Goal: Check status: Check status

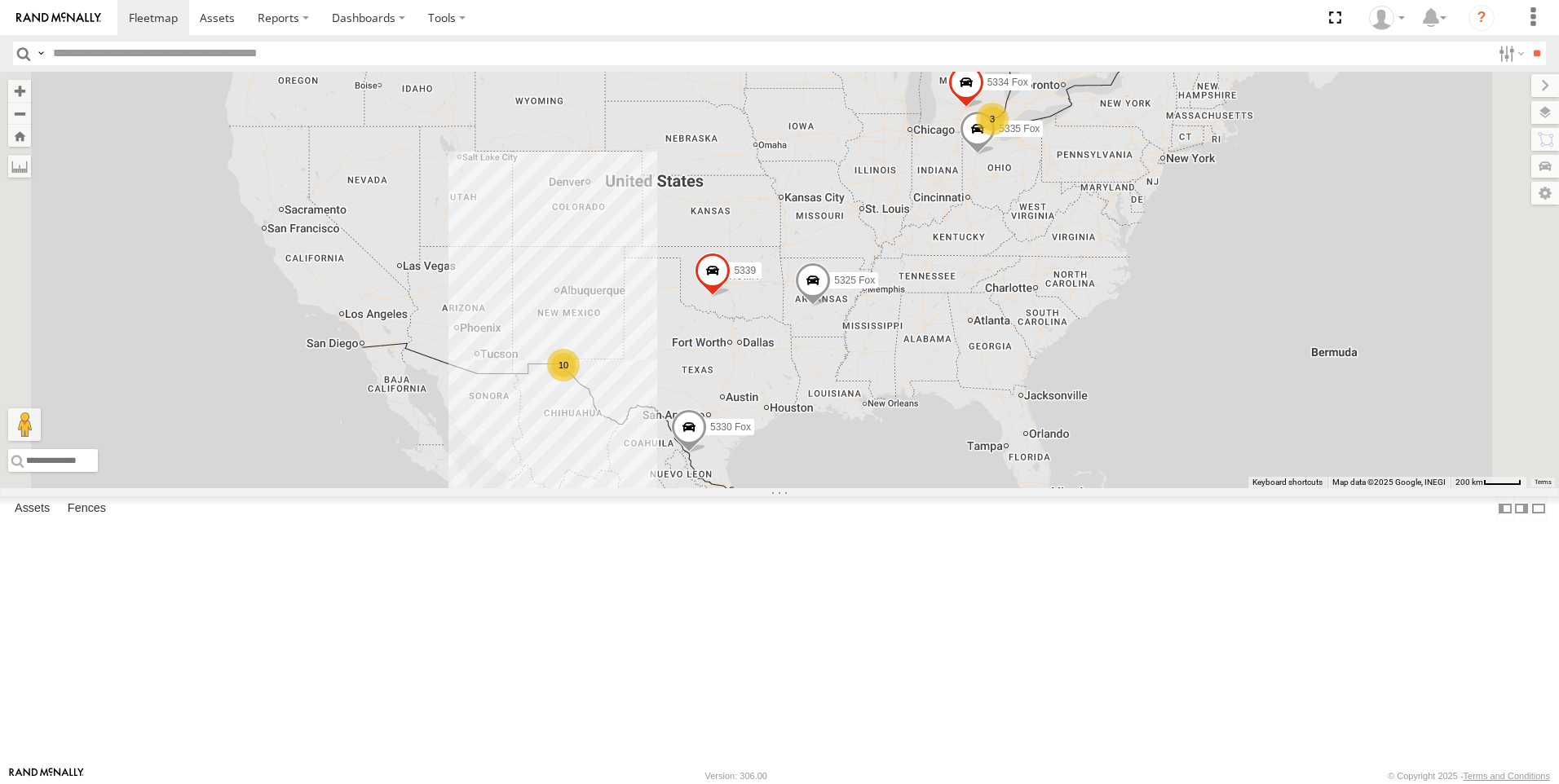
scroll to position [163, 0]
click at [0, 0] on div "All Assets" at bounding box center [0, 0] width 0 height 0
click at [0, 0] on div "5328 FOX" at bounding box center [0, 0] width 0 height 0
drag, startPoint x: 103, startPoint y: 535, endPoint x: 136, endPoint y: 535, distance: 33.0
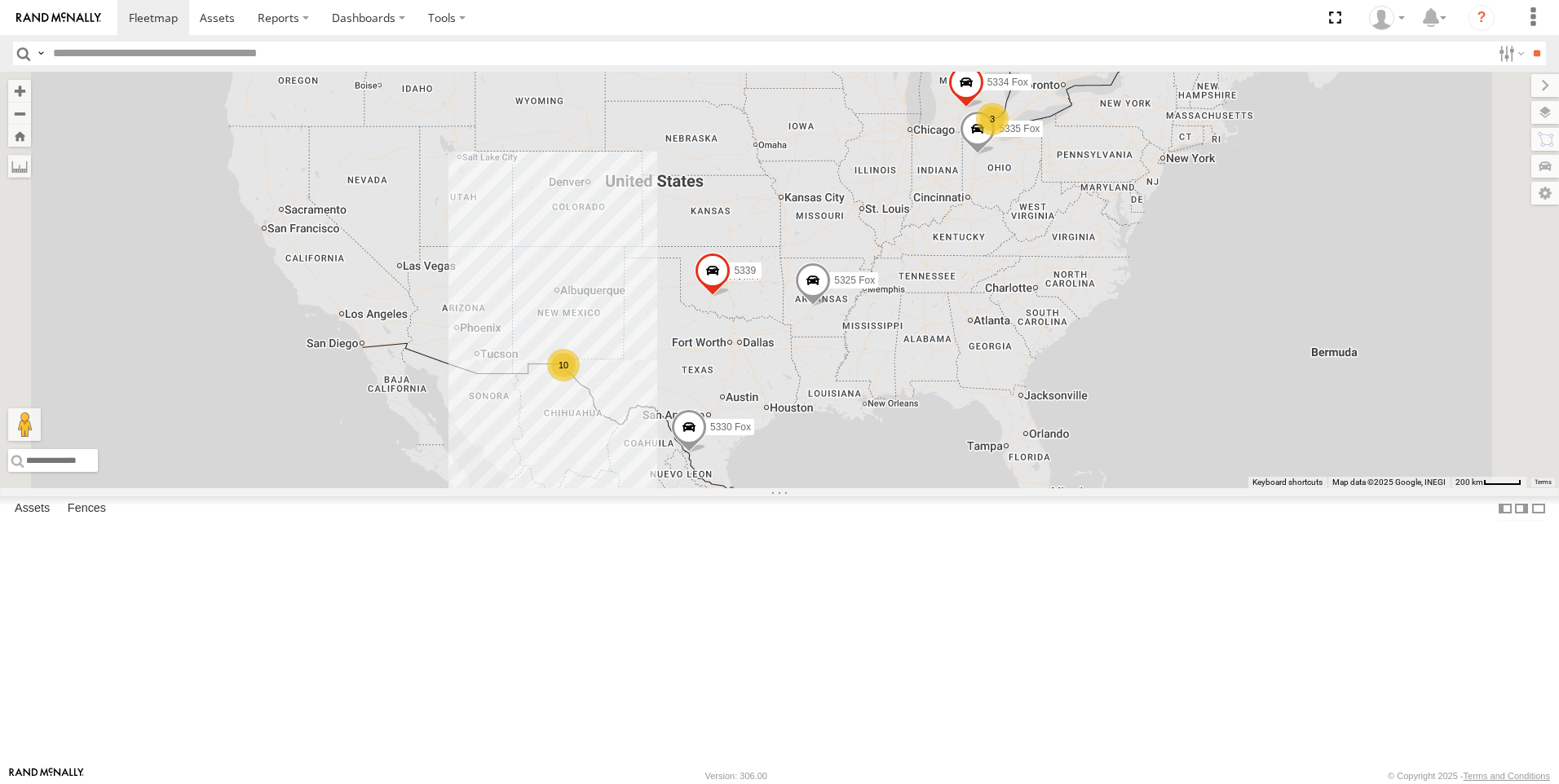
click at [0, 0] on div "5328 FOX" at bounding box center [0, 0] width 0 height 0
click at [0, 0] on div at bounding box center [0, 0] width 0 height 0
click at [0, 0] on div "Video" at bounding box center [0, 0] width 0 height 0
click at [0, 0] on div "5328 FOX" at bounding box center [0, 0] width 0 height 0
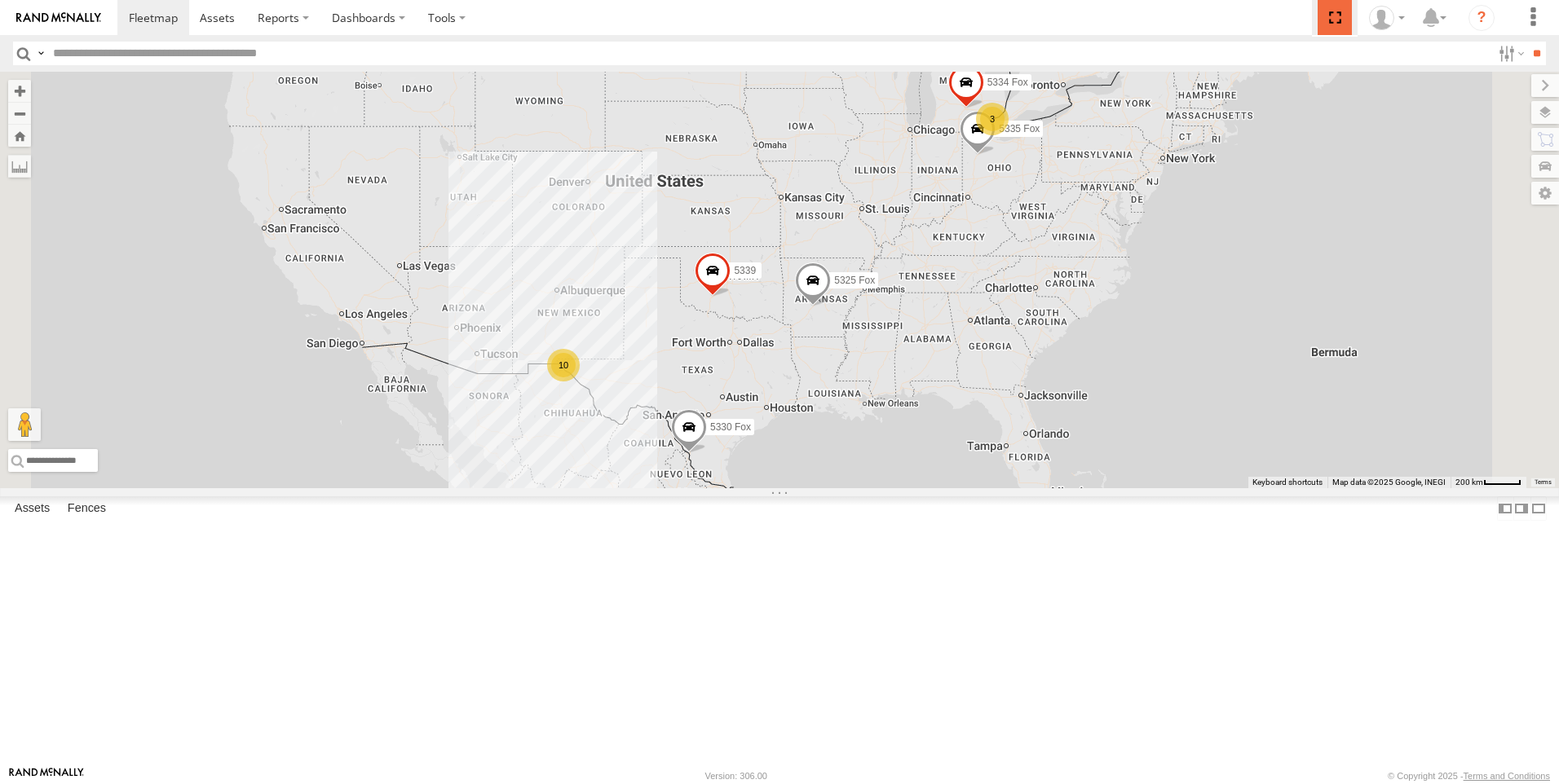
click at [1345, 28] on span at bounding box center [1333, 17] width 33 height 35
click at [358, 26] on label "Dashboards" at bounding box center [368, 17] width 96 height 35
click at [428, 16] on label at bounding box center [446, 17] width 60 height 35
click at [397, 22] on label "Dashboards" at bounding box center [368, 17] width 96 height 35
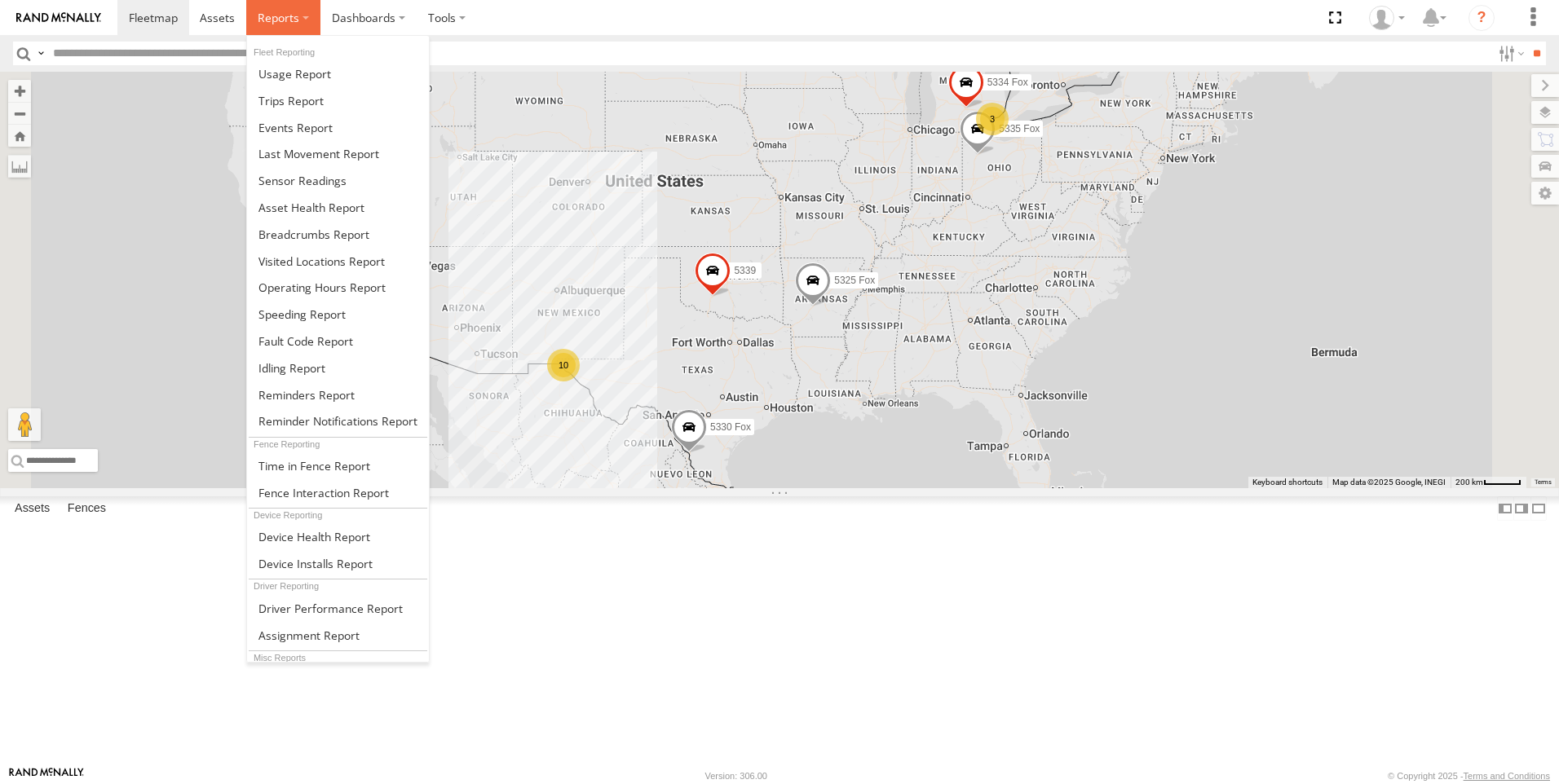
click at [291, 19] on span at bounding box center [278, 17] width 42 height 15
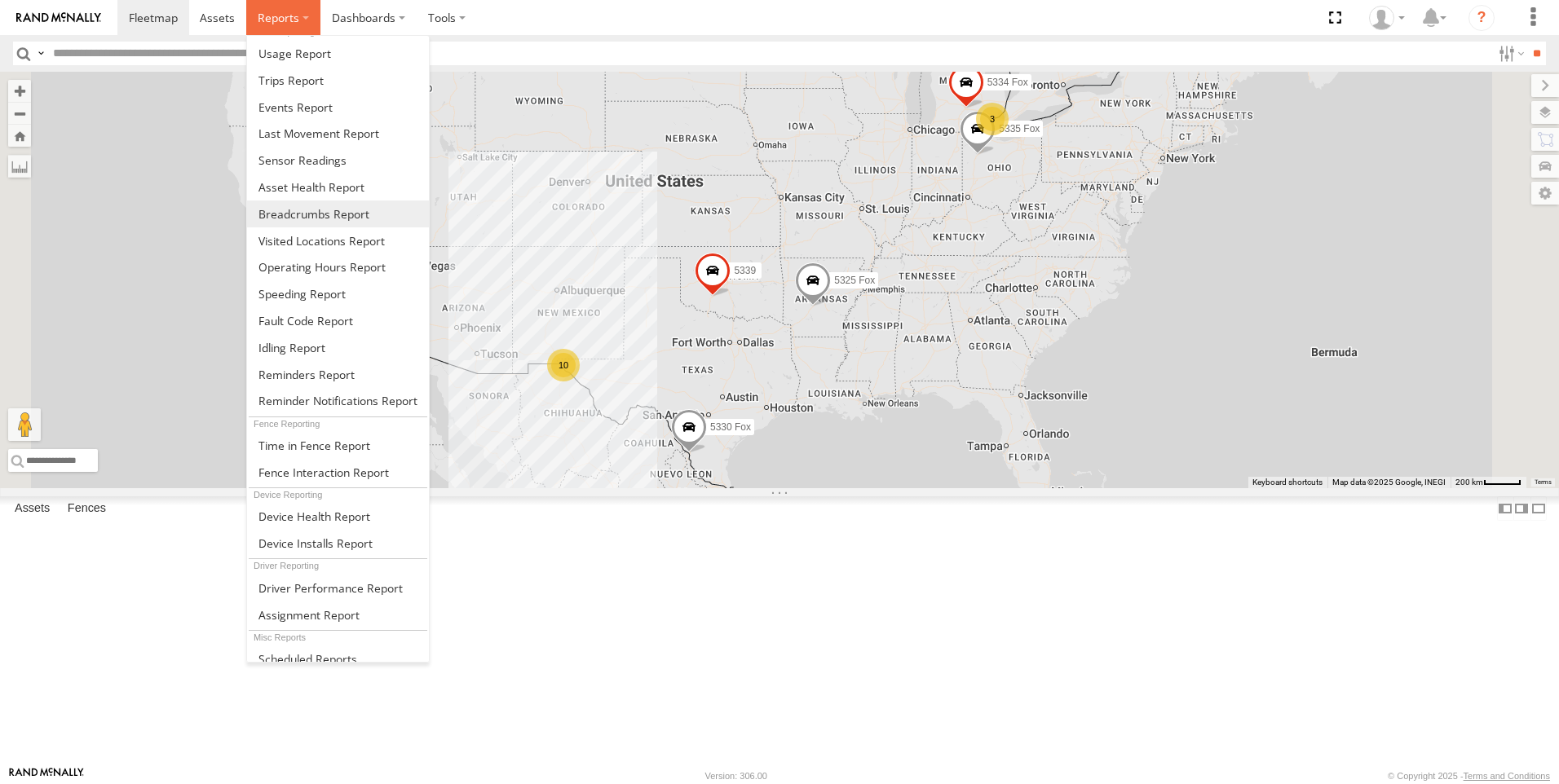
scroll to position [31, 0]
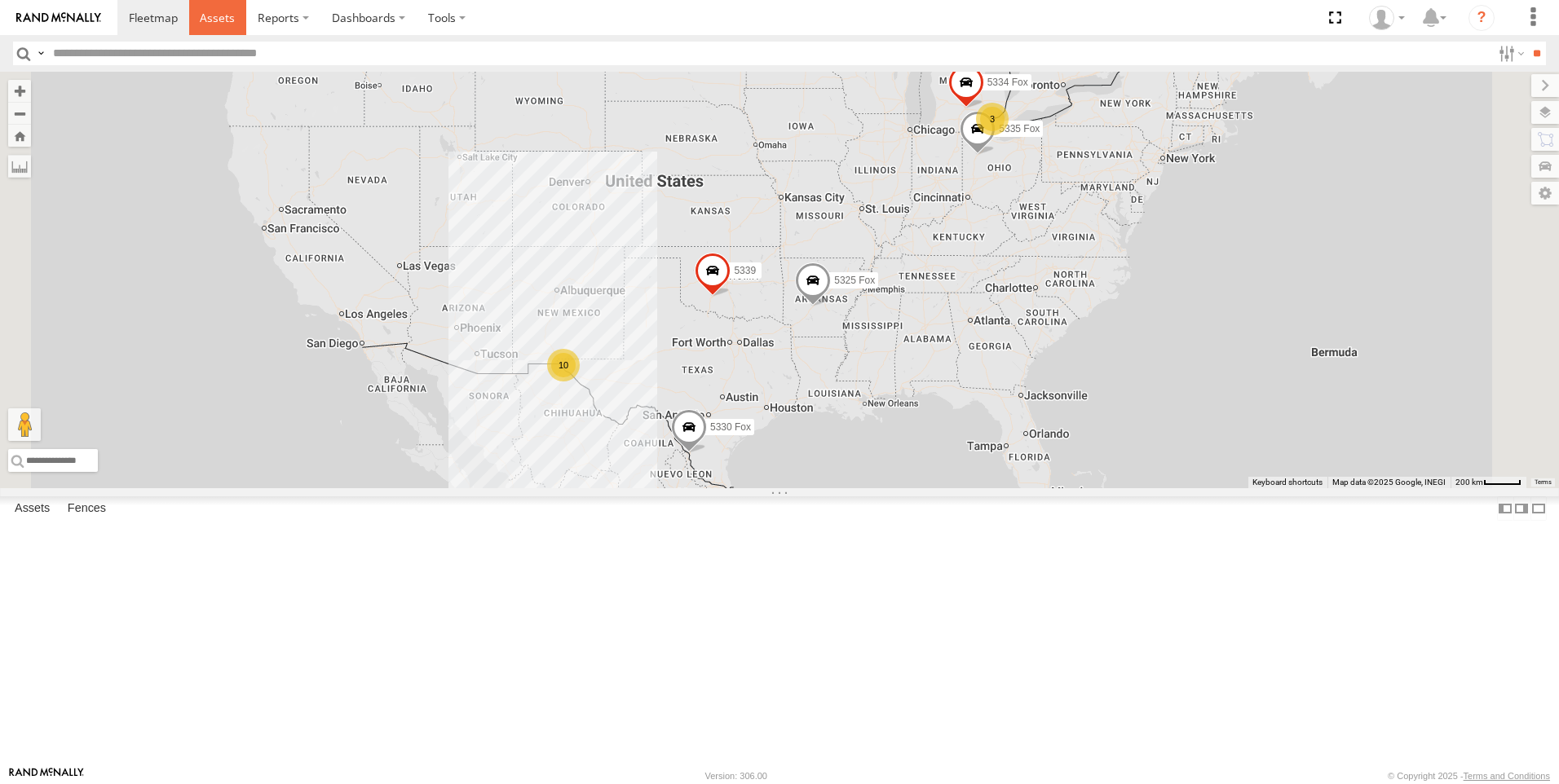
click at [208, 11] on span at bounding box center [217, 17] width 35 height 15
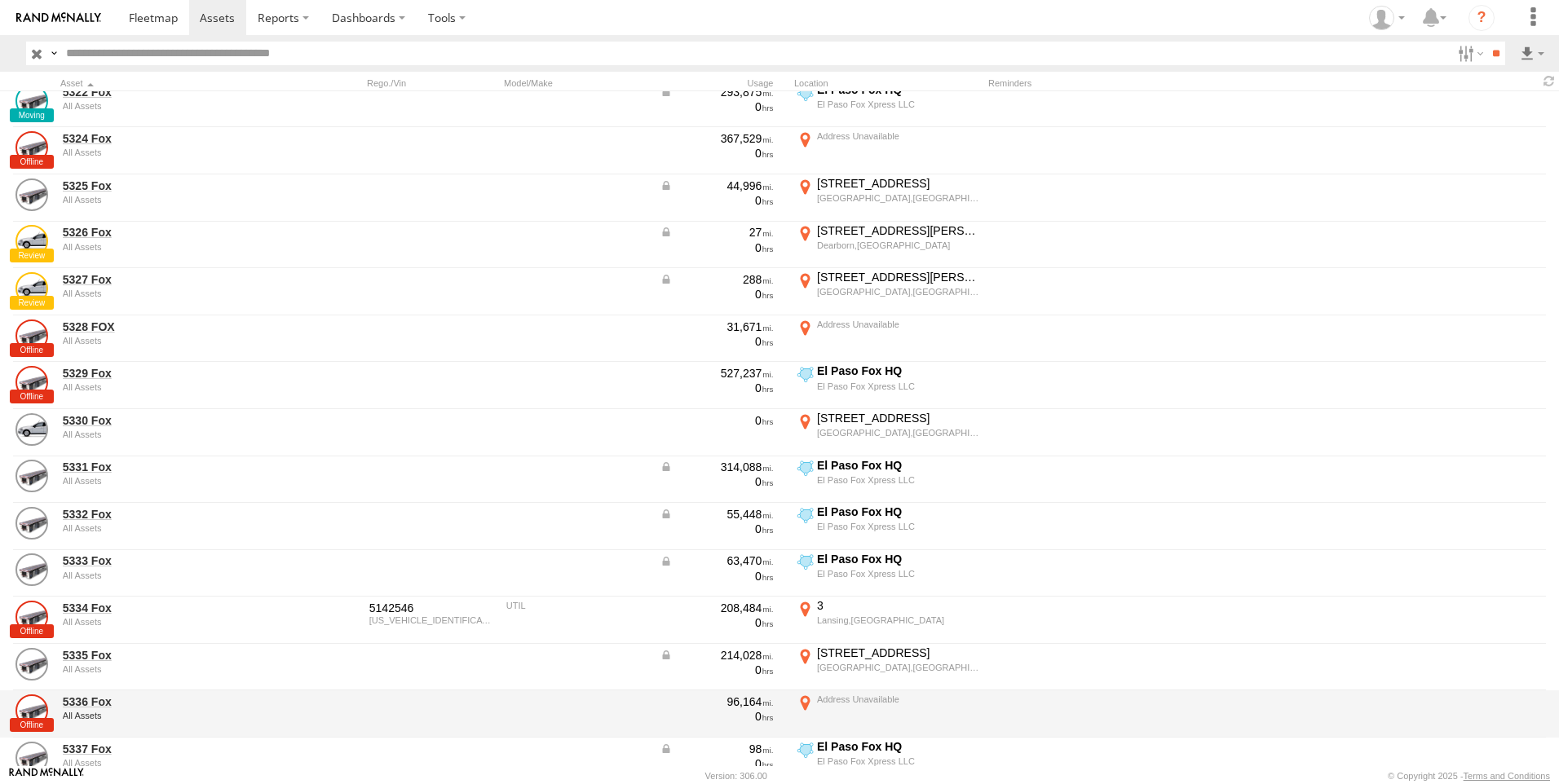
scroll to position [163, 0]
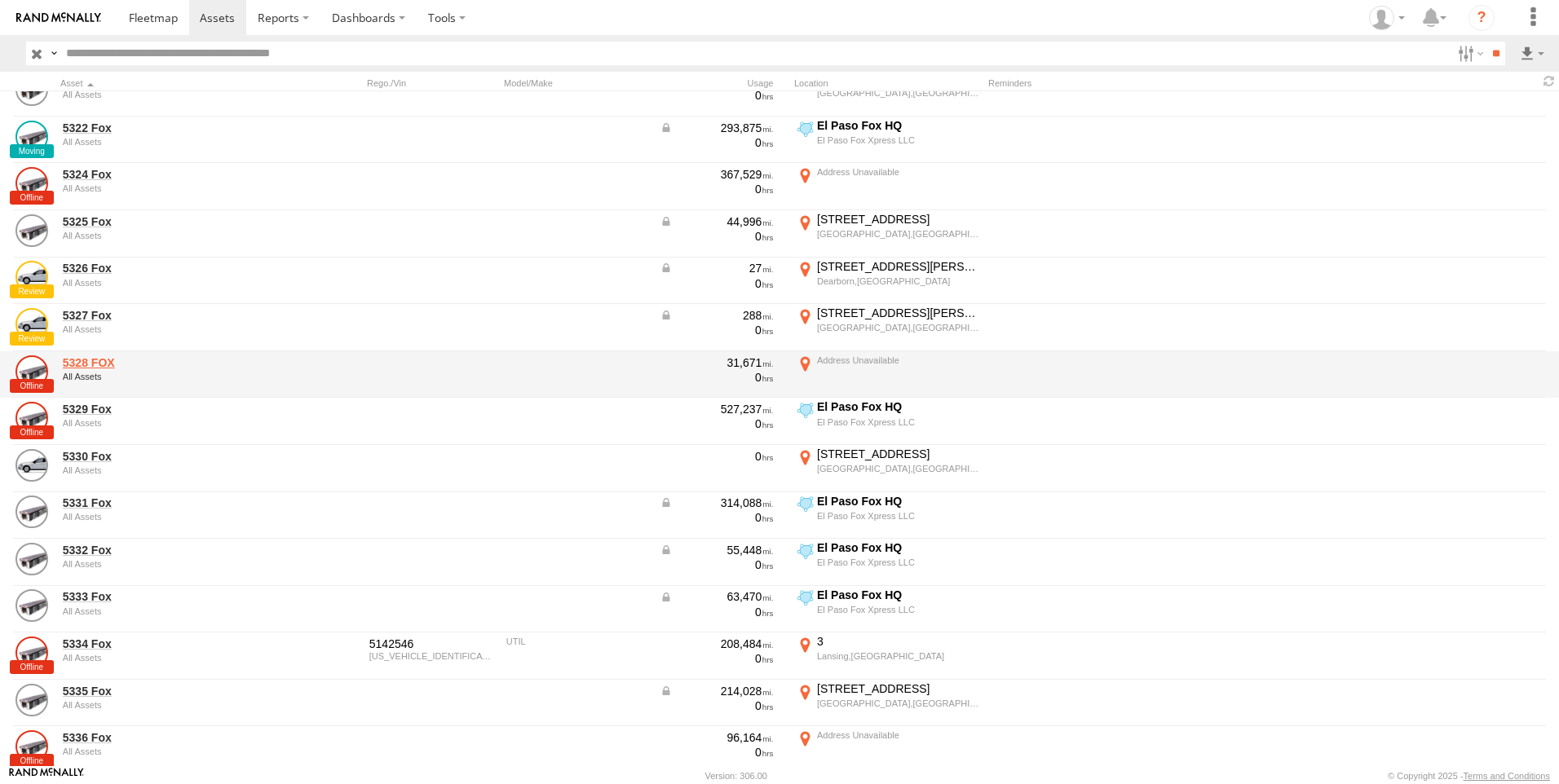
click at [103, 364] on link "5328 FOX" at bounding box center [175, 362] width 223 height 14
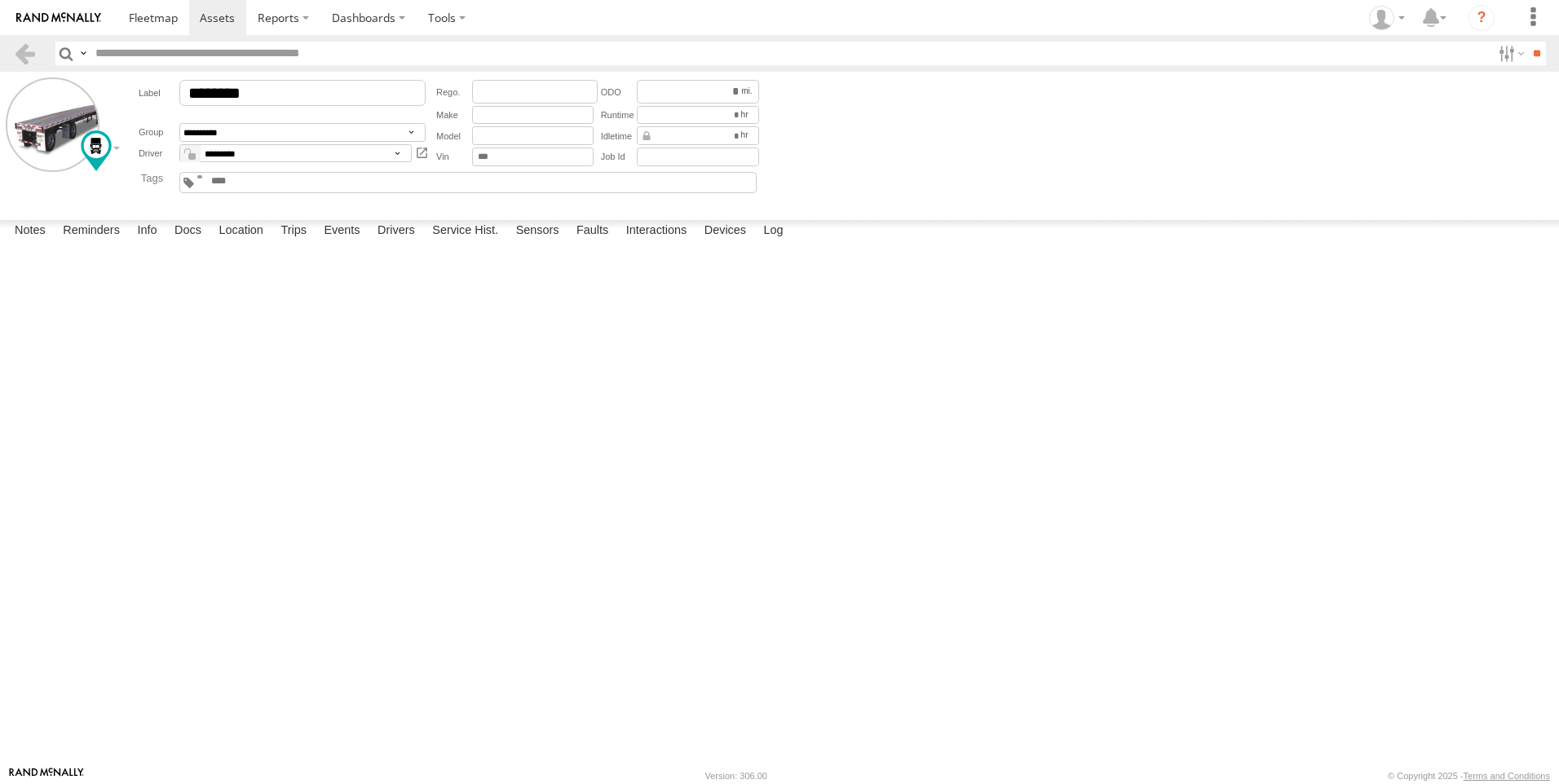
click at [1485, 159] on form "**********" at bounding box center [779, 142] width 1547 height 130
click at [224, 243] on label "Location" at bounding box center [241, 232] width 61 height 23
click at [186, 243] on label "Docs" at bounding box center [187, 232] width 43 height 23
click at [144, 243] on label "Info" at bounding box center [146, 232] width 36 height 23
click at [237, 243] on label "Location" at bounding box center [241, 232] width 61 height 23
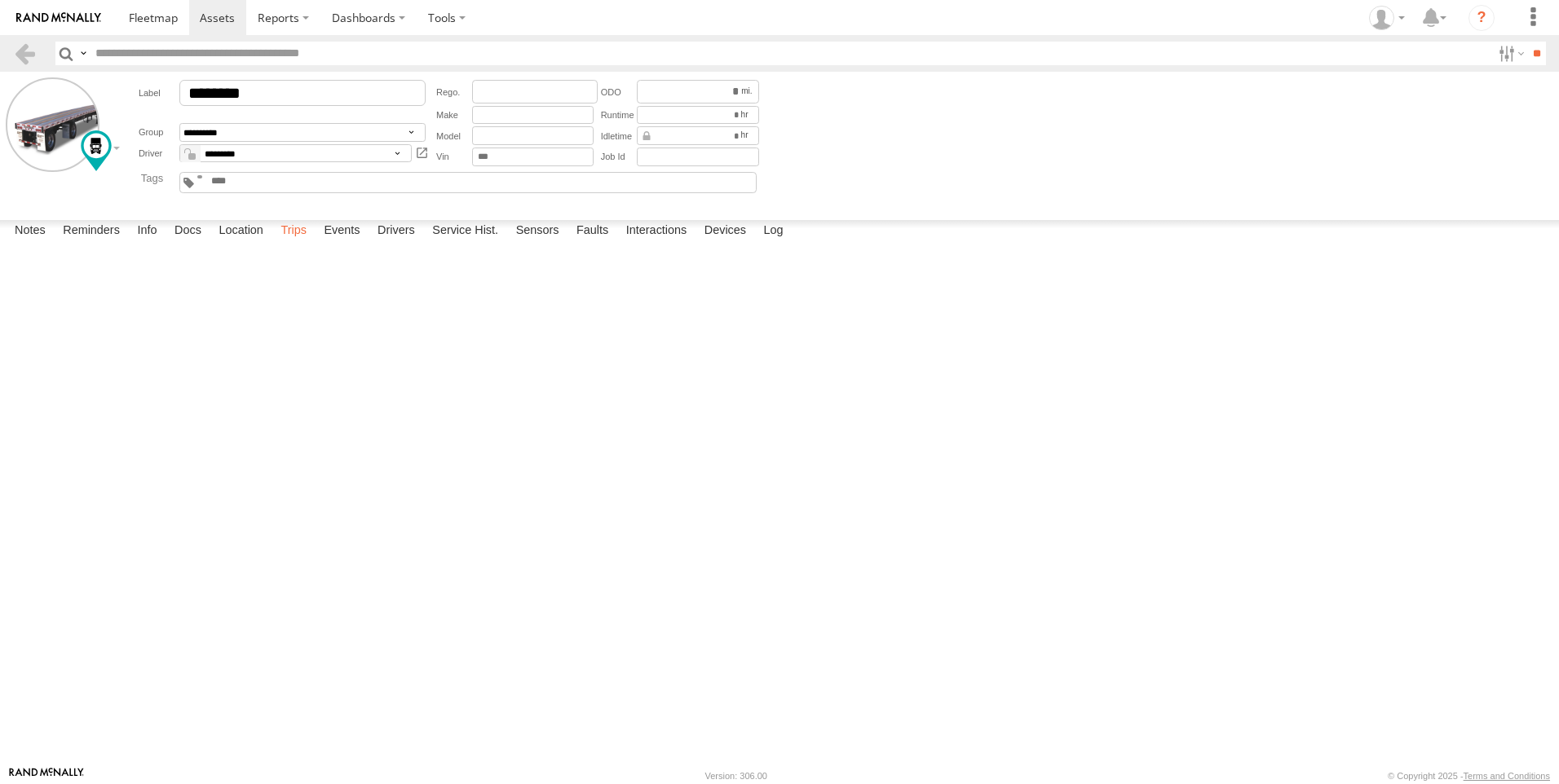
click at [306, 243] on label "Trips" at bounding box center [294, 232] width 43 height 23
click at [354, 243] on label "Events" at bounding box center [341, 232] width 52 height 23
click at [461, 243] on label "Service Hist." at bounding box center [465, 232] width 83 height 23
click at [541, 243] on label "Sensors" at bounding box center [537, 232] width 60 height 23
click at [608, 243] on label "Faults" at bounding box center [592, 232] width 48 height 23
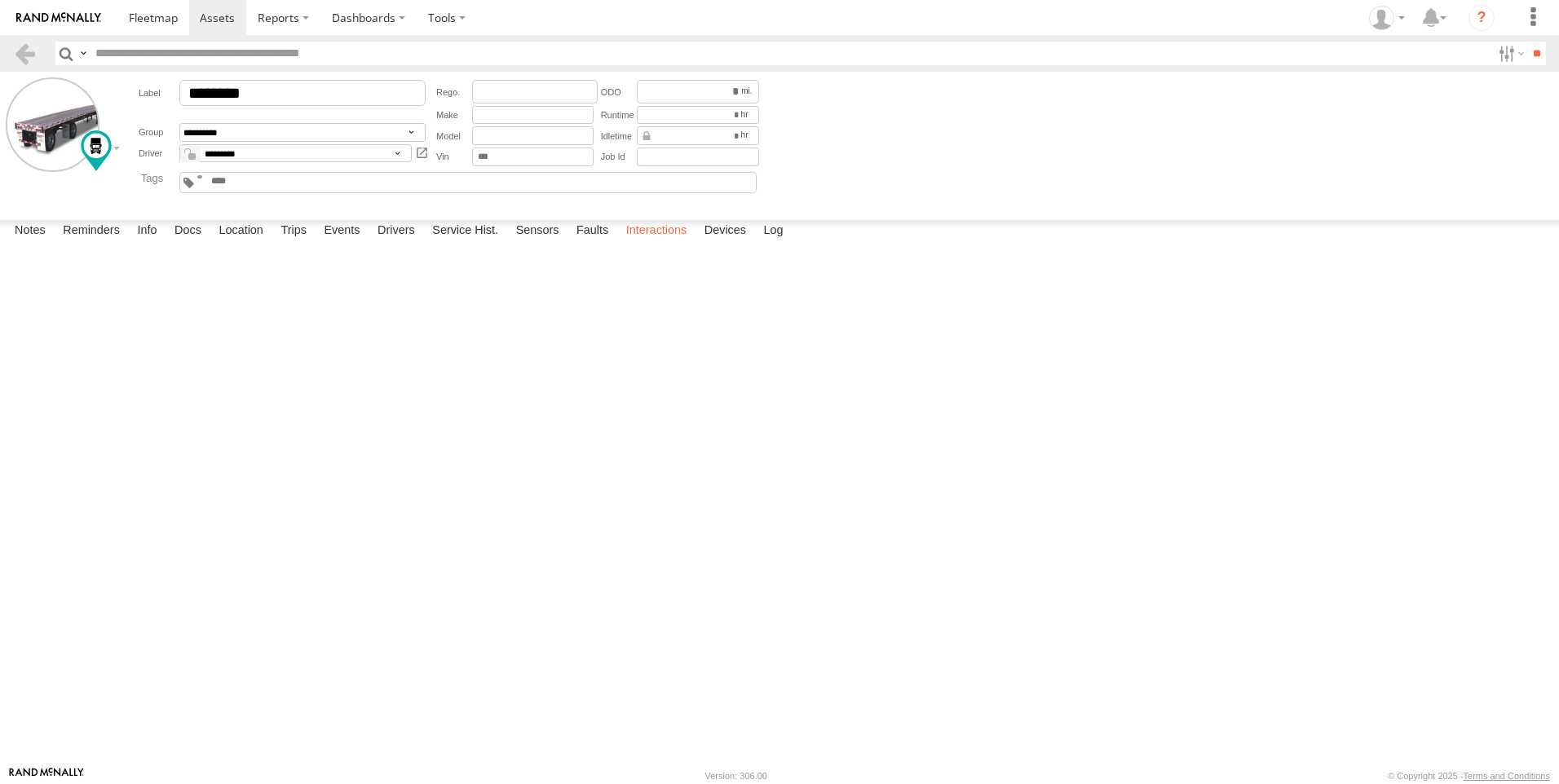
click at [669, 243] on label "Interactions" at bounding box center [656, 232] width 77 height 23
click at [713, 243] on label "Devices" at bounding box center [725, 232] width 58 height 23
click at [0, 0] on div "Solar" at bounding box center [0, 0] width 0 height 0
click at [0, 0] on div at bounding box center [0, 0] width 0 height 0
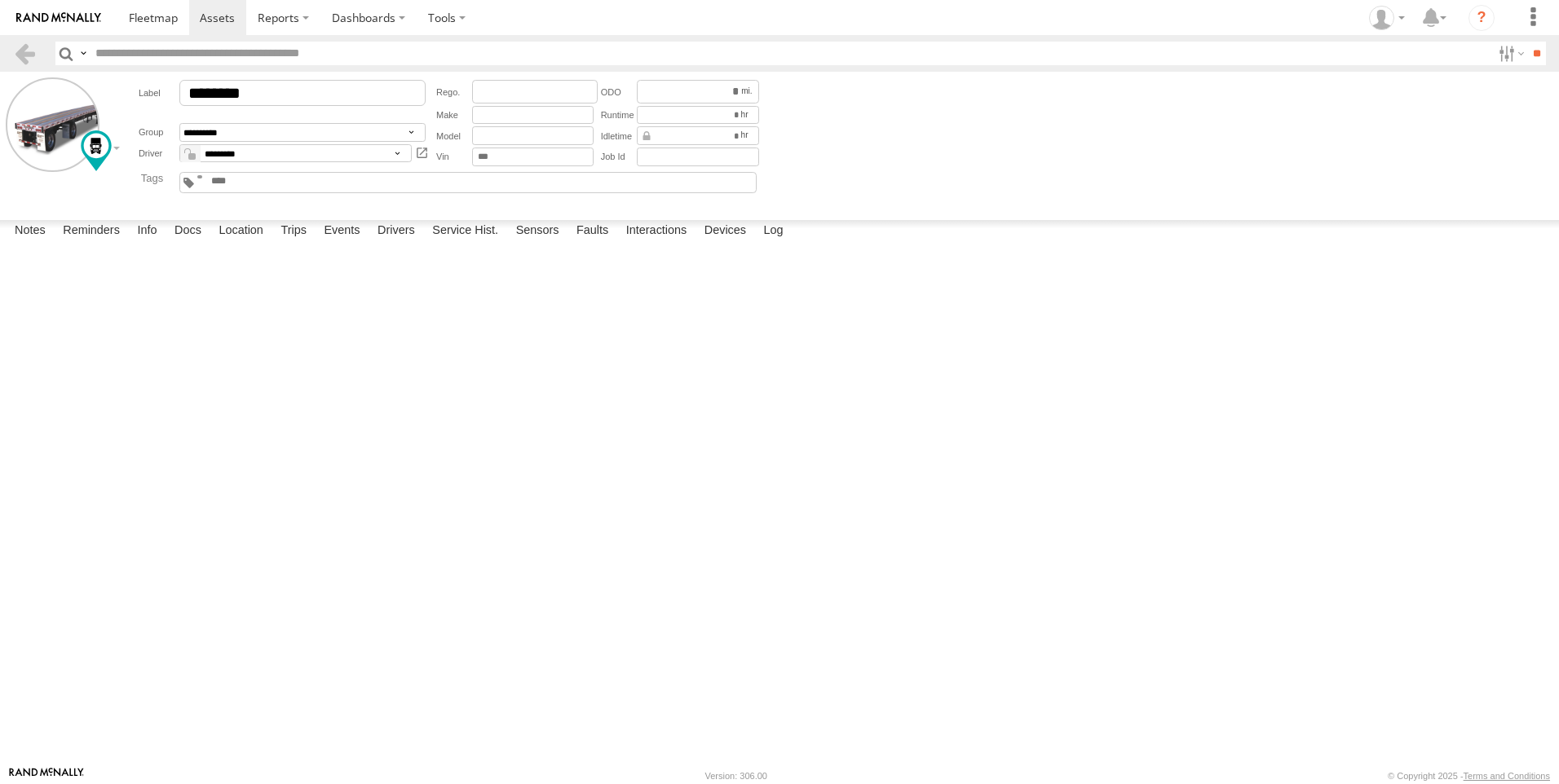
click at [0, 0] on div "El Paso Fox Xpress LLC" at bounding box center [0, 0] width 0 height 0
click at [0, 0] on span at bounding box center [0, 0] width 0 height 0
click at [0, 0] on div "015910000062045" at bounding box center [0, 0] width 0 height 0
drag, startPoint x: 400, startPoint y: 290, endPoint x: 493, endPoint y: 291, distance: 93.0
click at [0, 0] on div "Solar" at bounding box center [0, 0] width 0 height 0
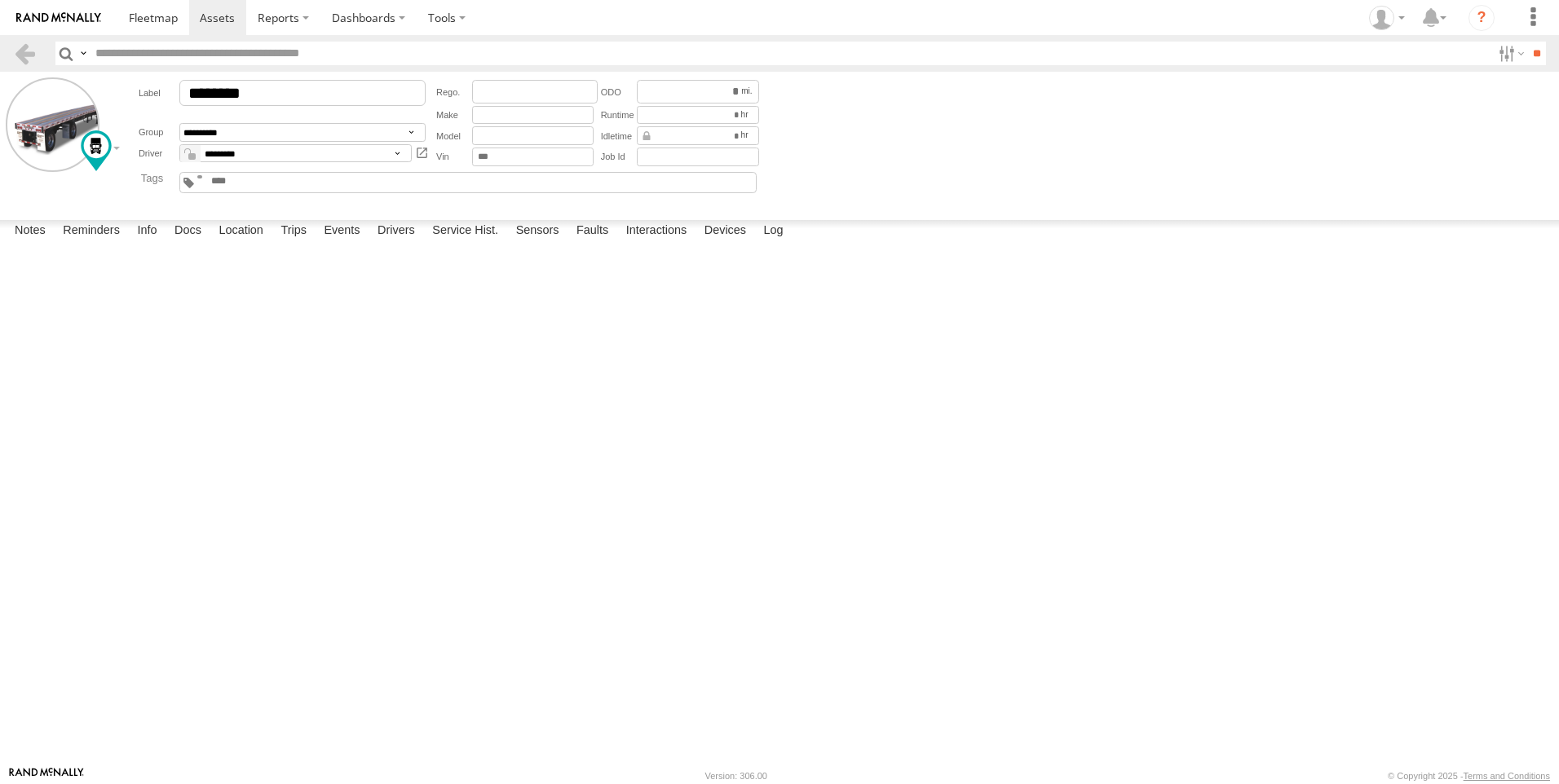
drag, startPoint x: 584, startPoint y: 291, endPoint x: 1002, endPoint y: 294, distance: 418.0
click at [0, 0] on div "015910000062045 El Paso Fox Xpress LLC Offline Solar 2.1.15 09:03 07/03/2022" at bounding box center [0, 0] width 0 height 0
drag, startPoint x: 1083, startPoint y: 297, endPoint x: 1372, endPoint y: 297, distance: 289.0
click at [0, 0] on div "015910000062045 El Paso Fox Xpress LLC Offline Solar 2.1.15 09:03 07/03/2022" at bounding box center [0, 0] width 0 height 0
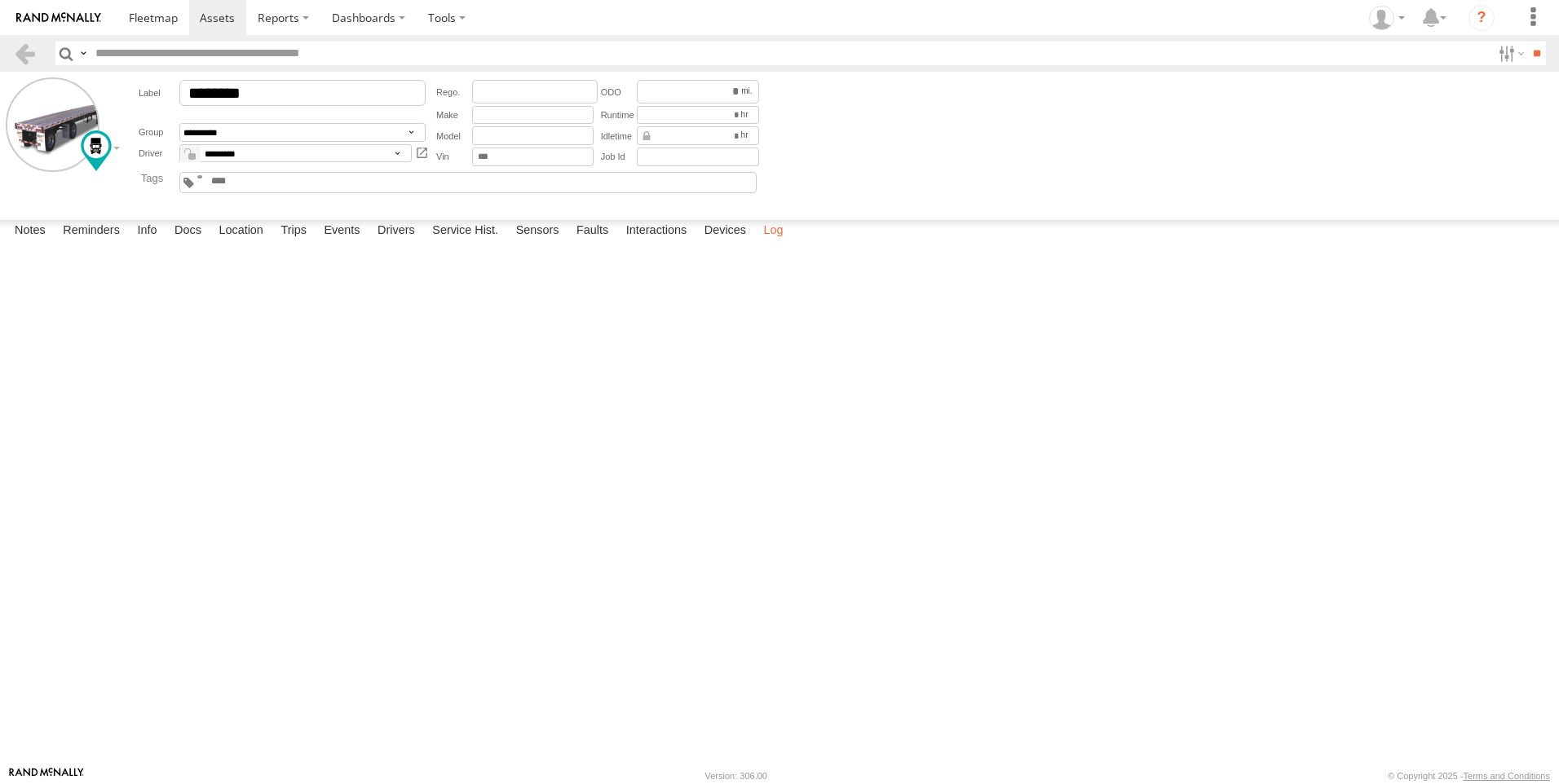
click at [766, 243] on label "Log" at bounding box center [774, 232] width 36 height 23
click at [430, 20] on label at bounding box center [446, 17] width 60 height 35
click at [1532, 19] on label at bounding box center [1533, 17] width 36 height 35
click at [1487, 20] on icon "?" at bounding box center [1481, 18] width 26 height 26
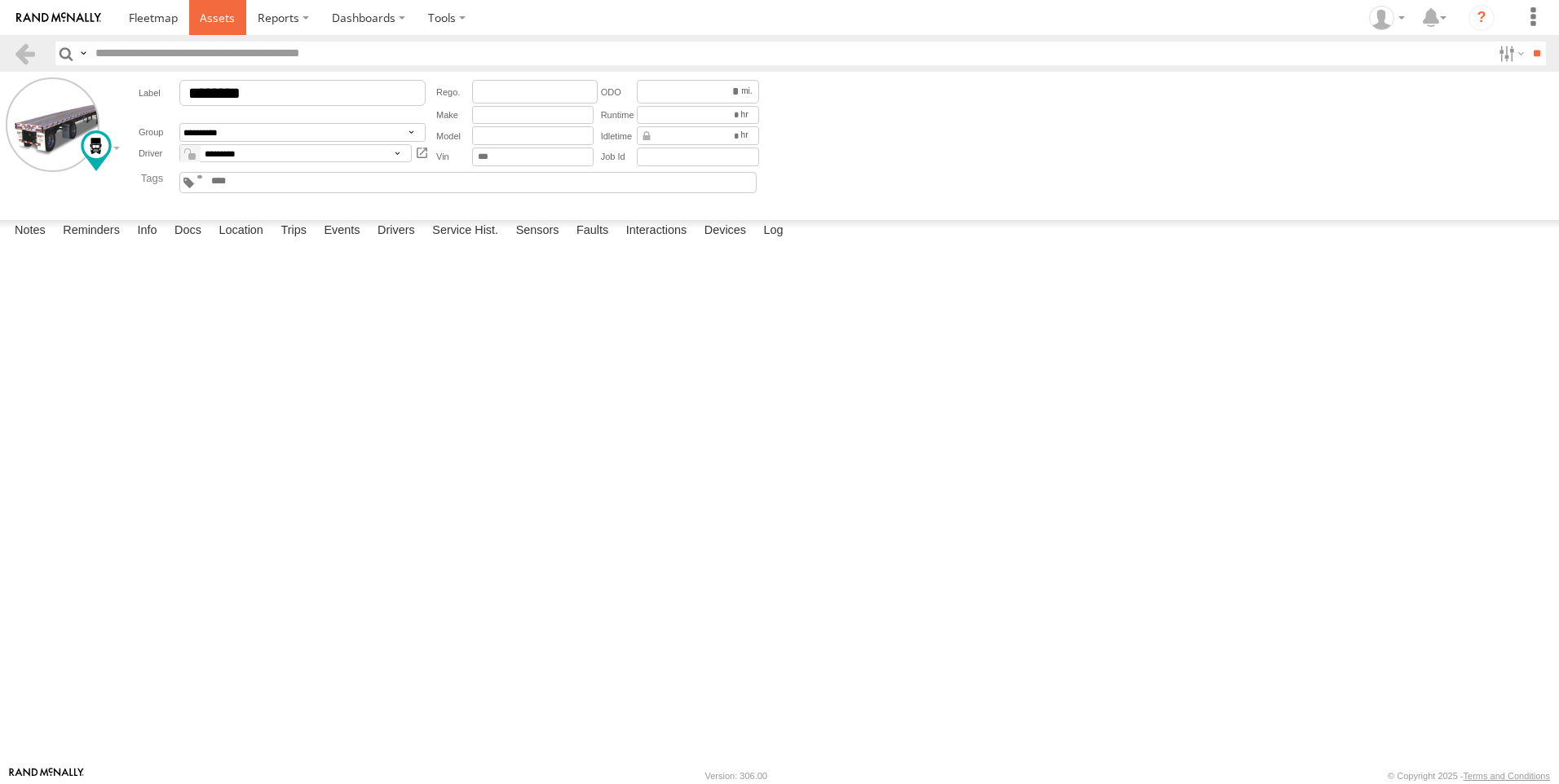
drag, startPoint x: 241, startPoint y: 26, endPoint x: 233, endPoint y: 27, distance: 8.1
click at [241, 26] on link at bounding box center [218, 17] width 58 height 35
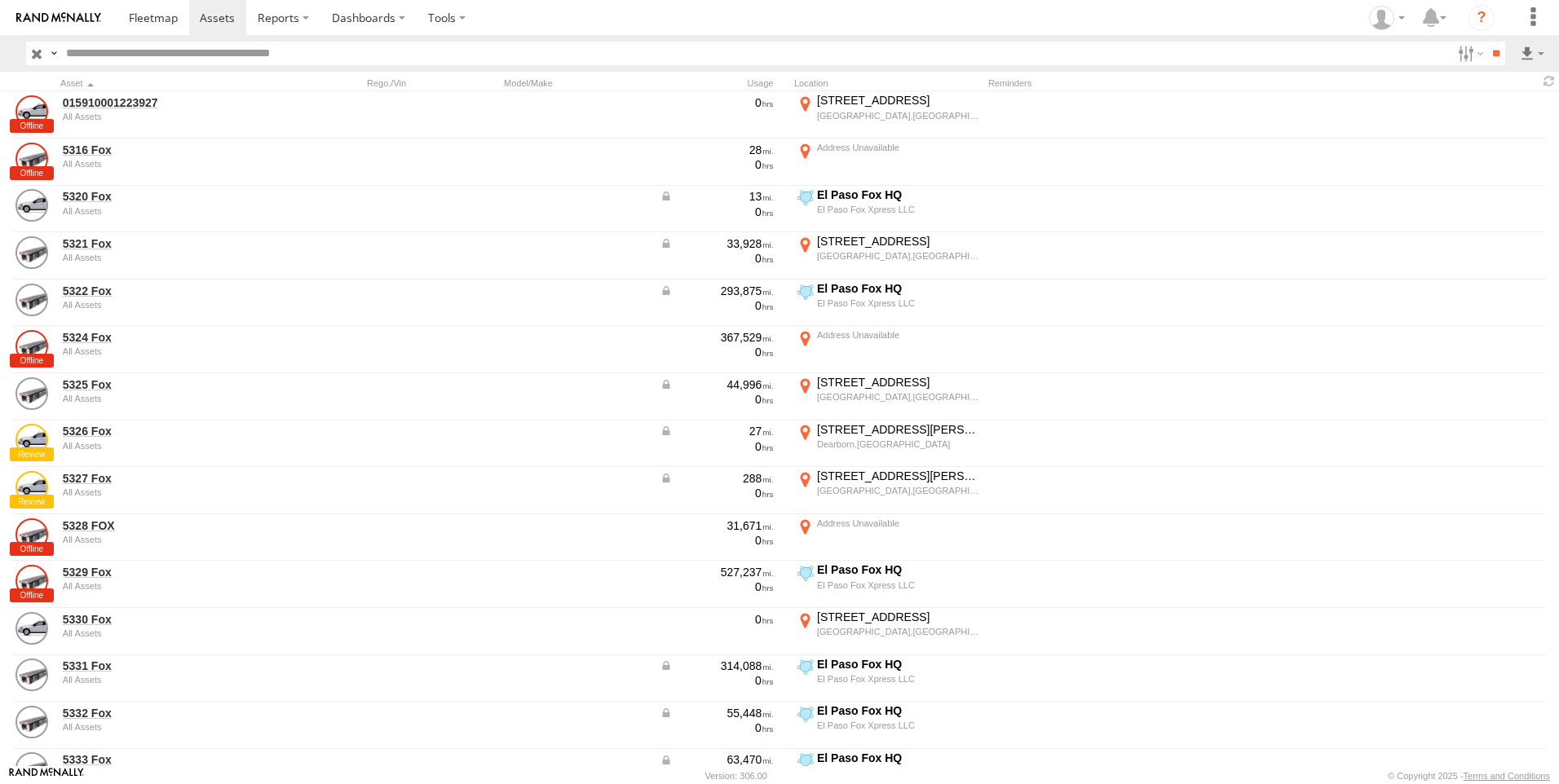
click at [67, 17] on img at bounding box center [59, 17] width 85 height 11
